Goal: Transaction & Acquisition: Purchase product/service

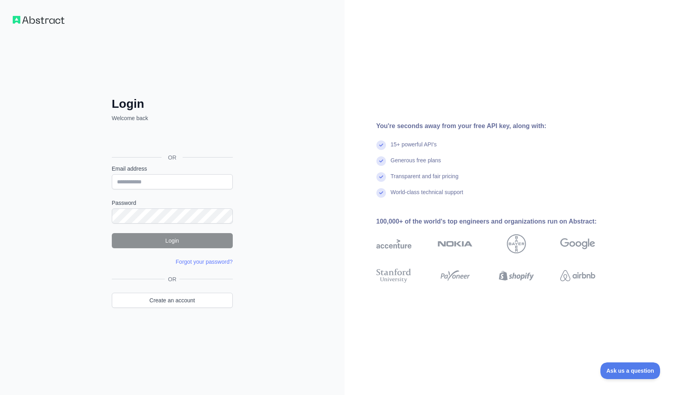
click at [152, 133] on div "Über Google anmelden. Wird in neuem Tab geöffnet." at bounding box center [171, 139] width 119 height 17
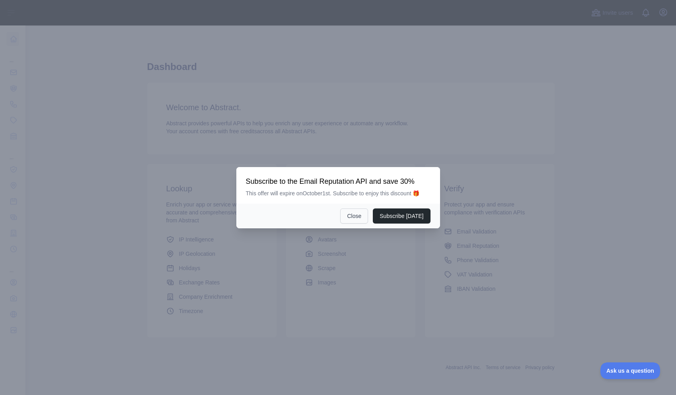
click at [354, 220] on button "Close" at bounding box center [354, 215] width 28 height 15
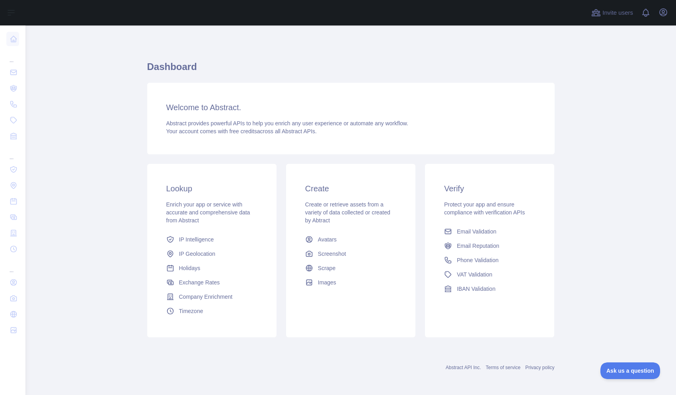
click at [103, 96] on main "Dashboard Welcome to Abstract. Abstract provides powerful APIs to help you enri…" at bounding box center [350, 209] width 650 height 369
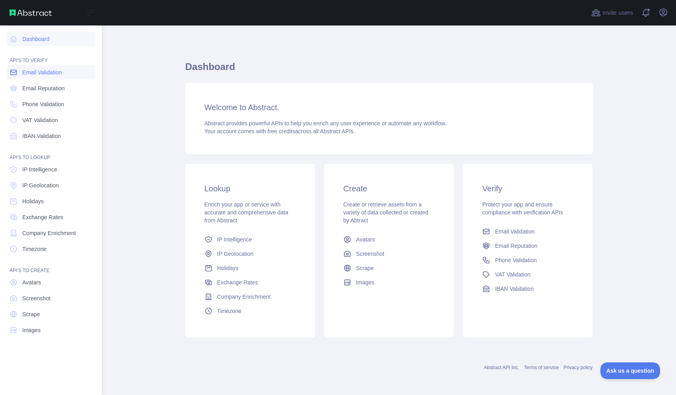
click at [34, 74] on span "Email Validation" at bounding box center [41, 72] width 39 height 8
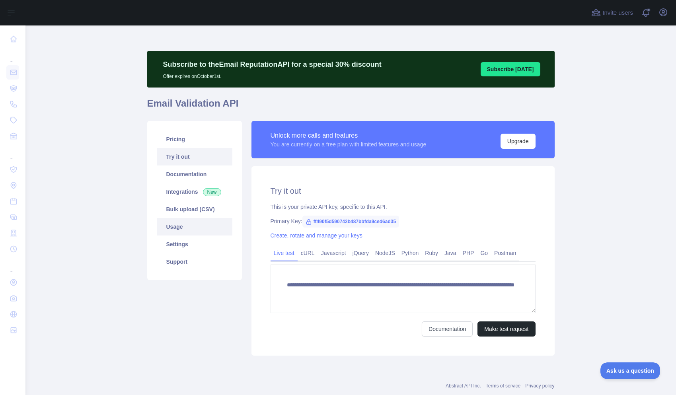
click at [187, 228] on link "Usage" at bounding box center [195, 226] width 76 height 17
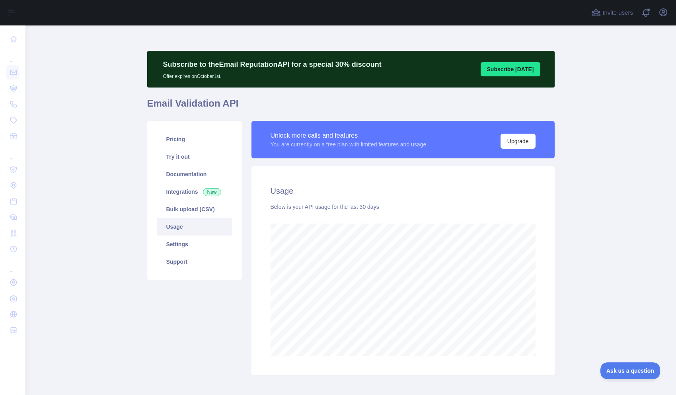
scroll to position [369, 650]
click at [326, 128] on div "Unlock more calls and features You are currently on a free plan with limited fe…" at bounding box center [402, 139] width 303 height 37
click at [177, 132] on link "Pricing" at bounding box center [195, 138] width 76 height 17
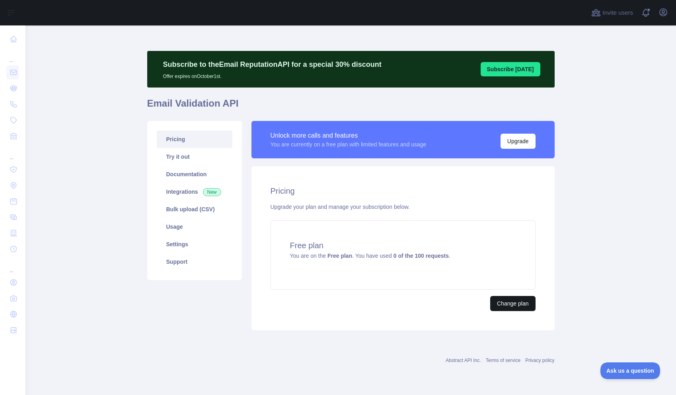
click at [517, 305] on button "Change plan" at bounding box center [512, 303] width 45 height 15
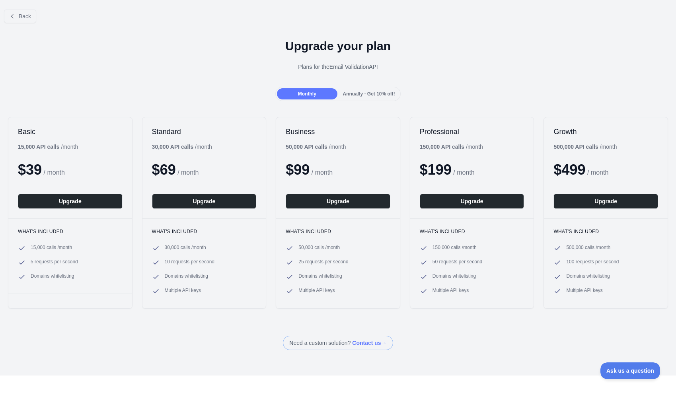
click at [368, 101] on div "Back Upgrade your plan Plans for the Email Validation API Monthly Annually - Ge…" at bounding box center [338, 176] width 676 height 347
click at [136, 183] on div "Basic 15,000 API calls / month $ 39 / month Upgrade What's included 15,000 call…" at bounding box center [338, 213] width 676 height 208
click at [116, 92] on div "Monthly Annually - Get 10% off!" at bounding box center [338, 94] width 676 height 14
click at [89, 206] on button "Upgrade" at bounding box center [70, 201] width 105 height 15
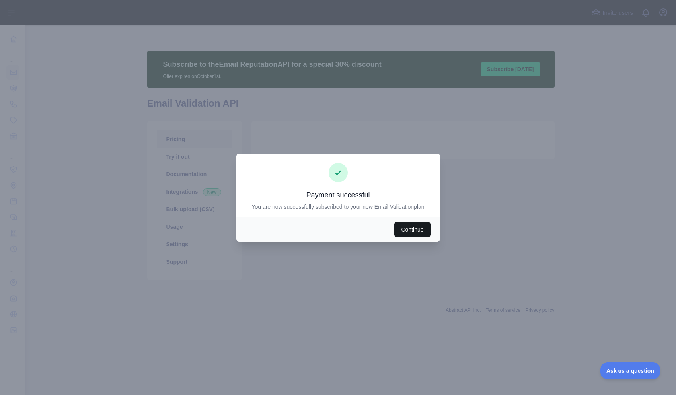
click at [410, 225] on button "Continue" at bounding box center [412, 229] width 36 height 15
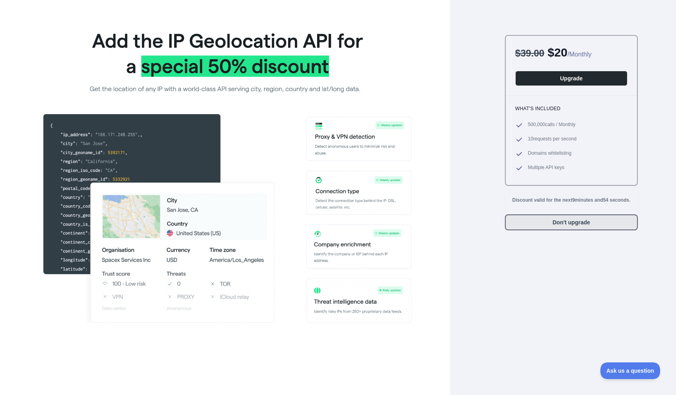
click at [563, 226] on button "Don't upgrade" at bounding box center [571, 222] width 133 height 16
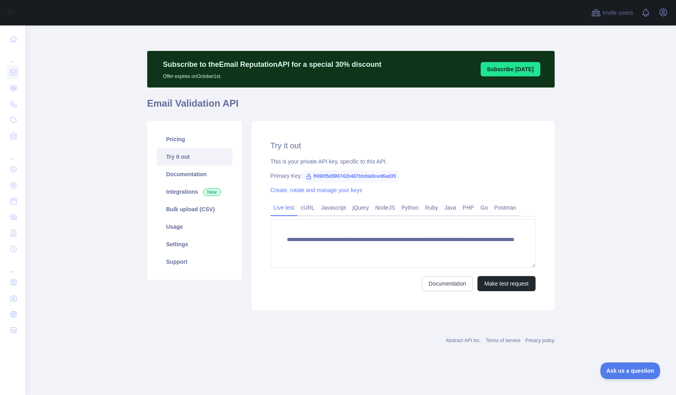
click at [138, 120] on main "**********" at bounding box center [350, 209] width 650 height 369
click at [127, 126] on main "**********" at bounding box center [350, 209] width 650 height 369
click at [242, 121] on div "Pricing Try it out Documentation Integrations New Bulk upload (CSV) Usage Setti…" at bounding box center [194, 215] width 104 height 189
click at [183, 231] on link "Usage" at bounding box center [195, 226] width 76 height 17
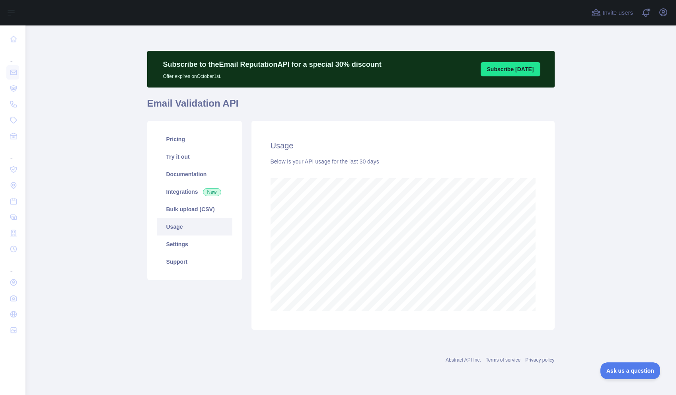
scroll to position [369, 650]
click at [195, 250] on link "Settings" at bounding box center [195, 243] width 76 height 17
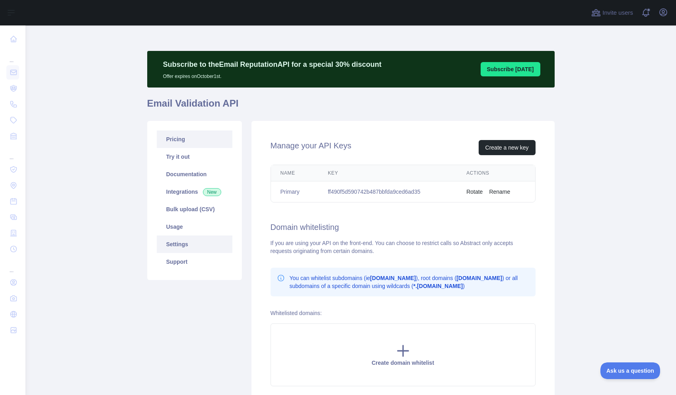
click at [184, 143] on link "Pricing" at bounding box center [195, 138] width 76 height 17
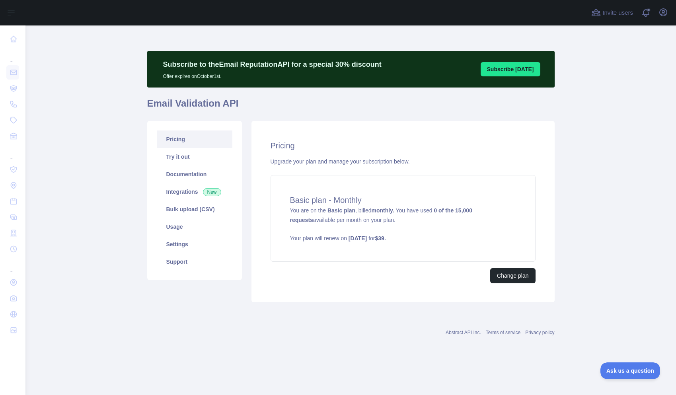
click at [137, 181] on main "Subscribe to the Email Reputation API for a special 30 % discount Offer expires…" at bounding box center [350, 209] width 650 height 369
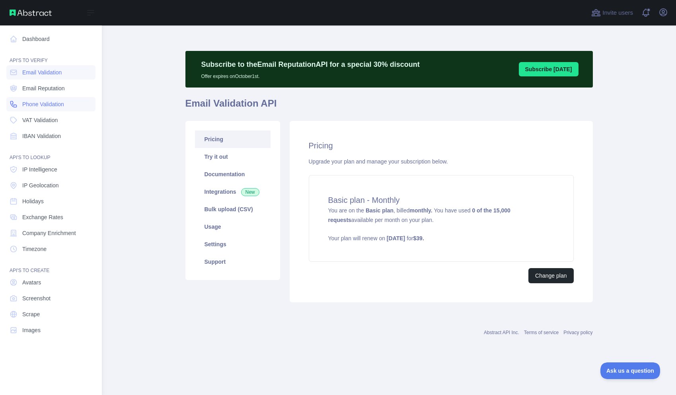
click at [41, 108] on link "Phone Validation" at bounding box center [50, 104] width 89 height 14
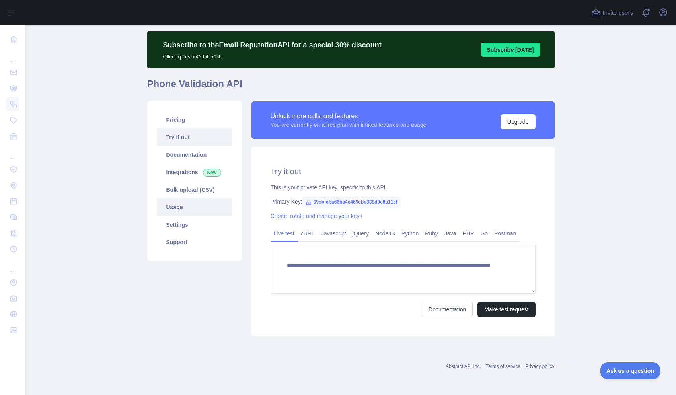
click at [182, 202] on link "Usage" at bounding box center [195, 206] width 76 height 17
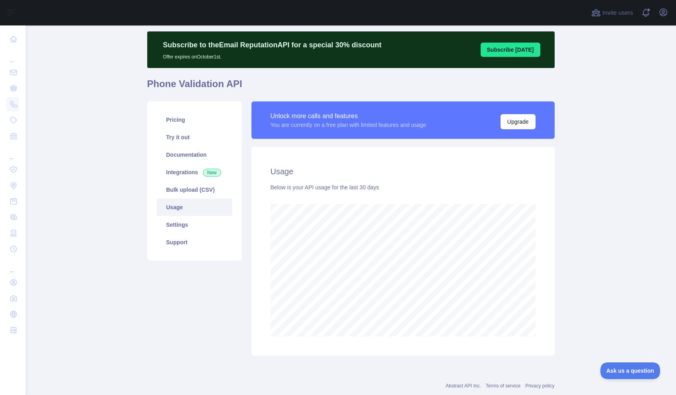
scroll to position [369, 650]
click at [186, 118] on link "Pricing" at bounding box center [195, 119] width 76 height 17
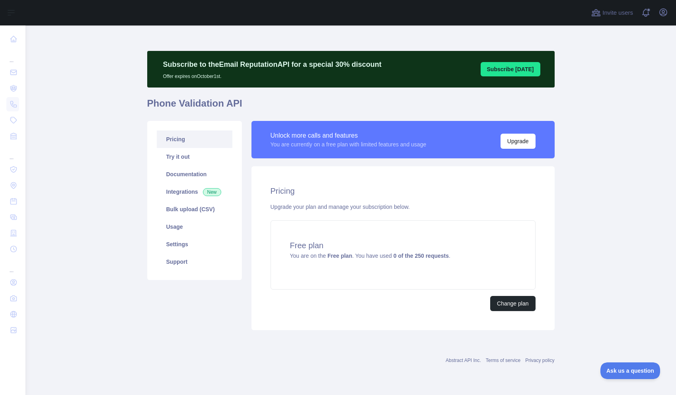
click at [363, 185] on h2 "Pricing" at bounding box center [402, 190] width 265 height 11
click at [503, 296] on button "Change plan" at bounding box center [512, 303] width 45 height 15
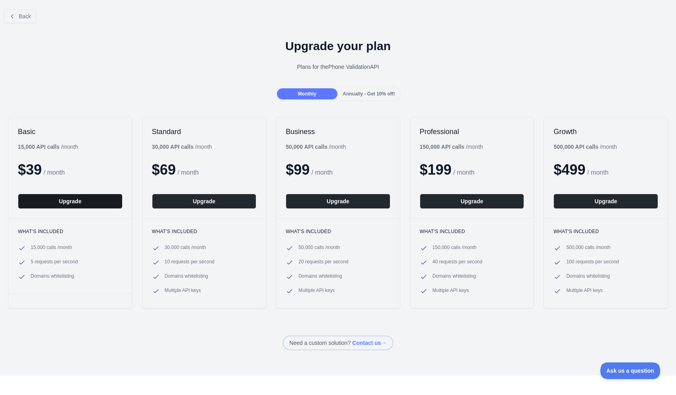
click at [75, 204] on button "Upgrade" at bounding box center [70, 201] width 105 height 15
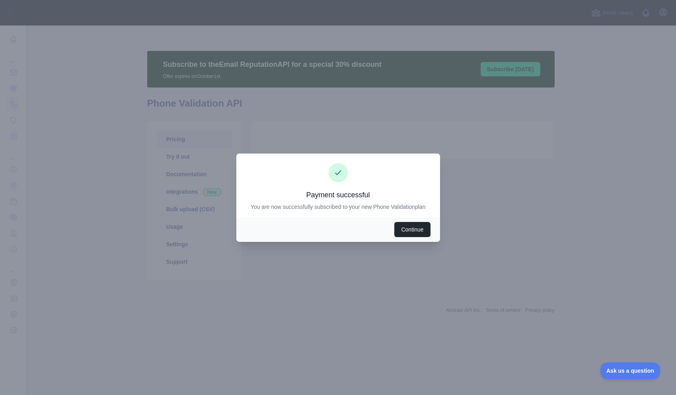
click at [307, 97] on div at bounding box center [338, 197] width 676 height 395
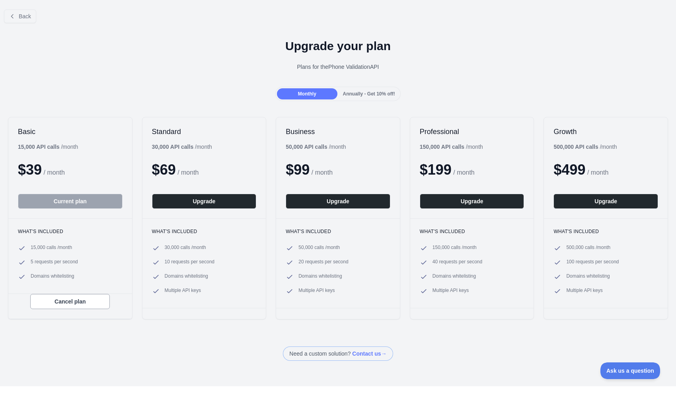
click at [124, 70] on div at bounding box center [338, 197] width 676 height 395
click at [23, 27] on div at bounding box center [338, 197] width 676 height 395
click at [23, 14] on div at bounding box center [338, 197] width 676 height 395
click at [19, 17] on div at bounding box center [338, 197] width 676 height 395
click at [206, 81] on div "Upgrade your plan Plans for the Phone Validation API" at bounding box center [338, 57] width 676 height 57
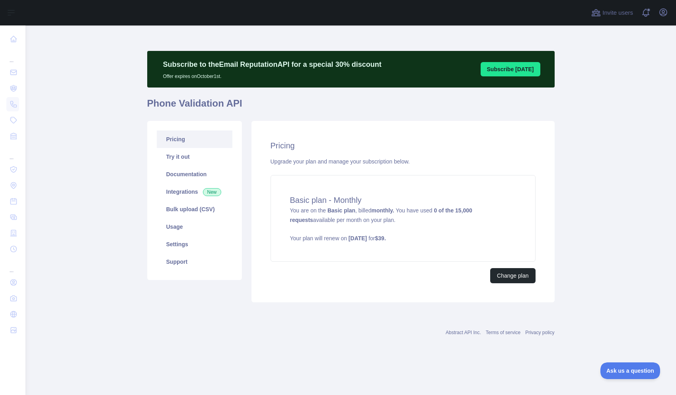
click at [124, 93] on main "Subscribe to the Email Reputation API for a special 30 % discount Offer expires…" at bounding box center [350, 209] width 650 height 369
click at [122, 89] on main "Subscribe to the Email Reputation API for a special 30 % discount Offer expires…" at bounding box center [350, 209] width 650 height 369
click at [70, 104] on main "Subscribe to the Email Reputation API for a special 30 % discount Offer expires…" at bounding box center [350, 209] width 650 height 369
click at [307, 114] on h1 "Phone Validation API" at bounding box center [350, 106] width 407 height 19
click at [167, 37] on div "Subscribe to the Email Reputation API for a special 30 % discount Offer expires…" at bounding box center [350, 193] width 407 height 336
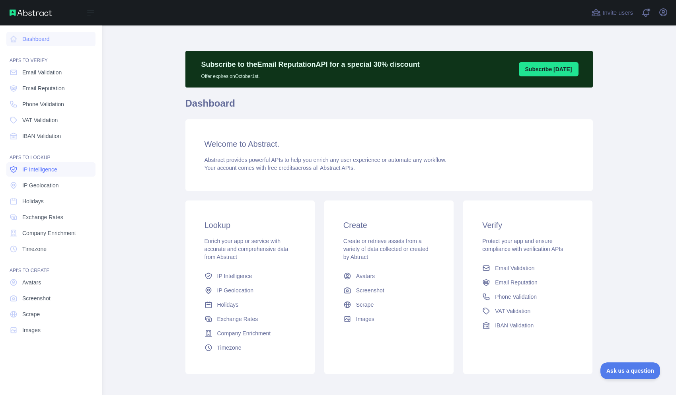
click at [37, 171] on span "IP Intelligence" at bounding box center [39, 169] width 35 height 8
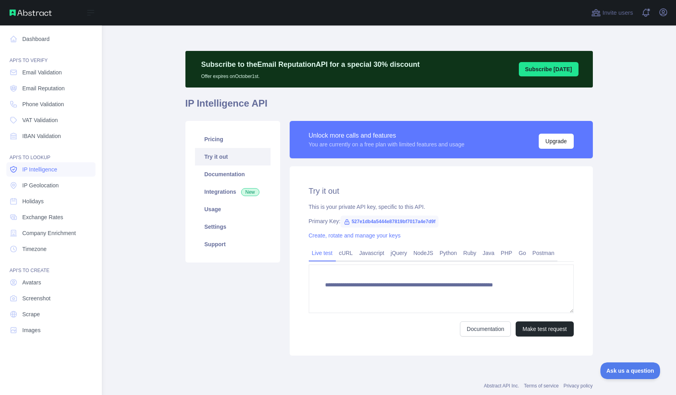
type textarea "**********"
click at [44, 185] on span "IP Geolocation" at bounding box center [40, 185] width 37 height 8
click at [51, 204] on link "Holidays" at bounding box center [50, 201] width 89 height 14
click at [49, 121] on span "VAT Validation" at bounding box center [39, 120] width 35 height 8
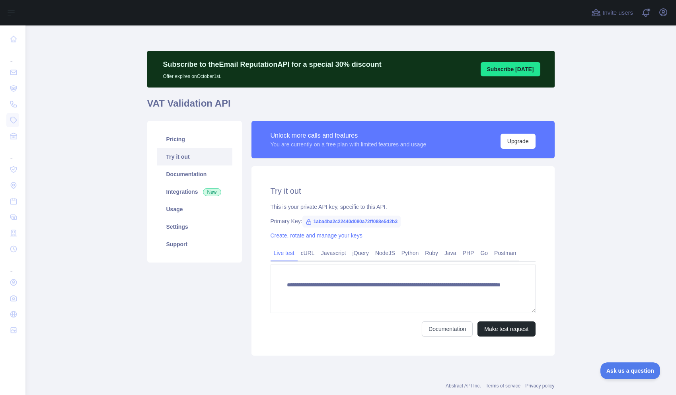
click at [247, 125] on div "**********" at bounding box center [403, 238] width 313 height 235
click at [456, 96] on div "**********" at bounding box center [350, 205] width 407 height 309
